Goal: Navigation & Orientation: Find specific page/section

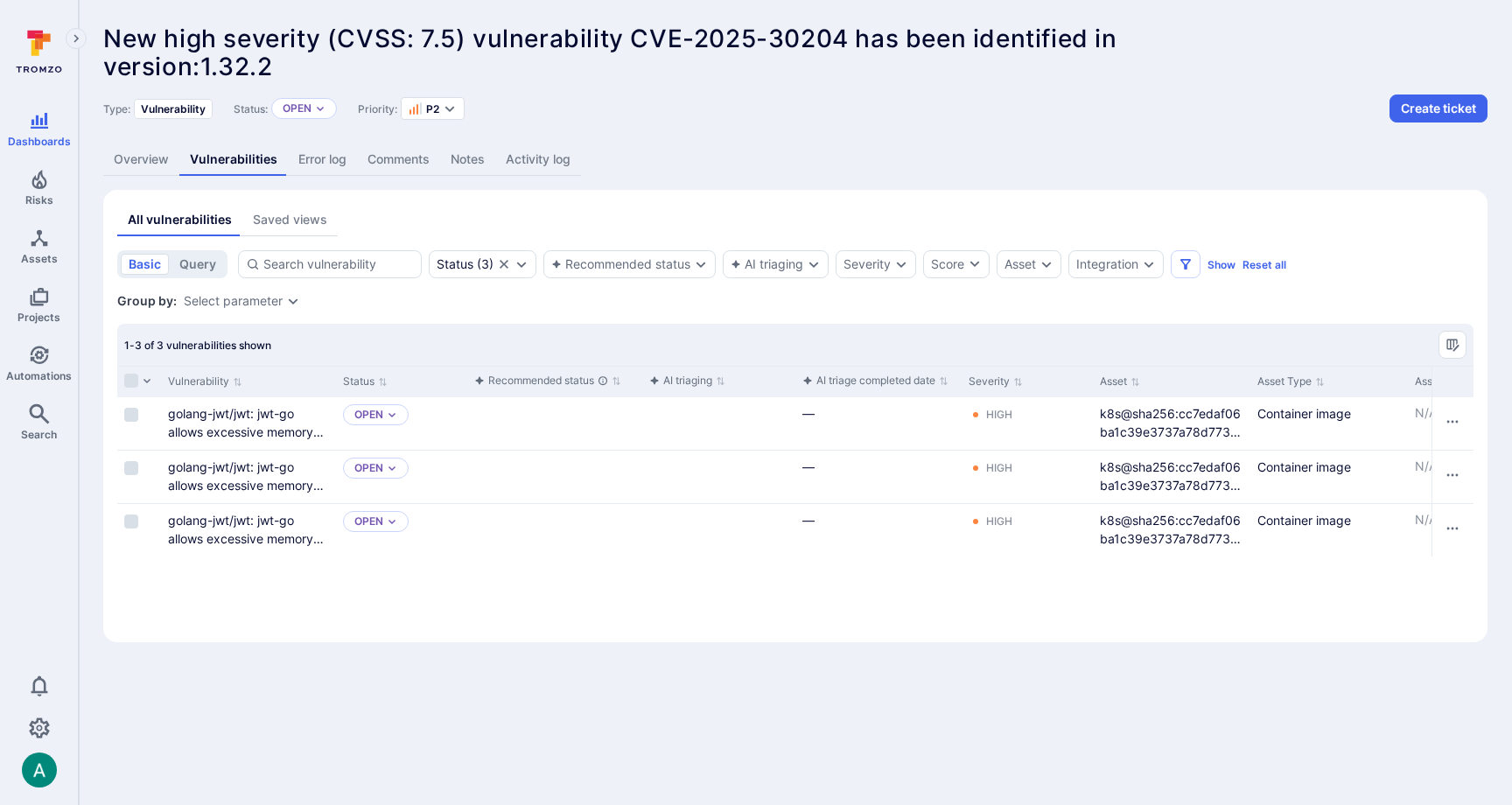
click at [45, 331] on div "Dashboards Risks Assets Projects Automations Search" at bounding box center [39, 279] width 78 height 352
click at [37, 363] on icon "Automations" at bounding box center [40, 355] width 21 height 21
